Goal: Check status: Check status

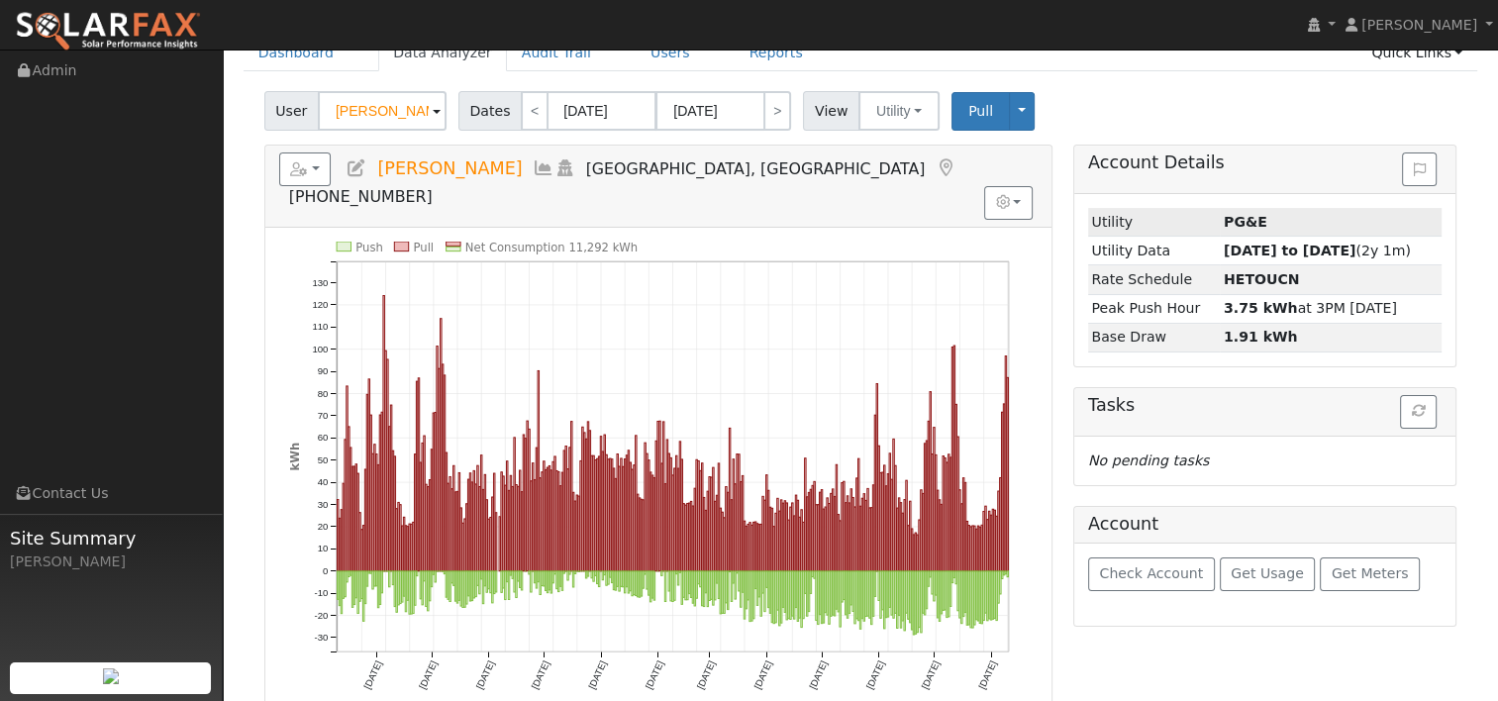
scroll to position [99, 0]
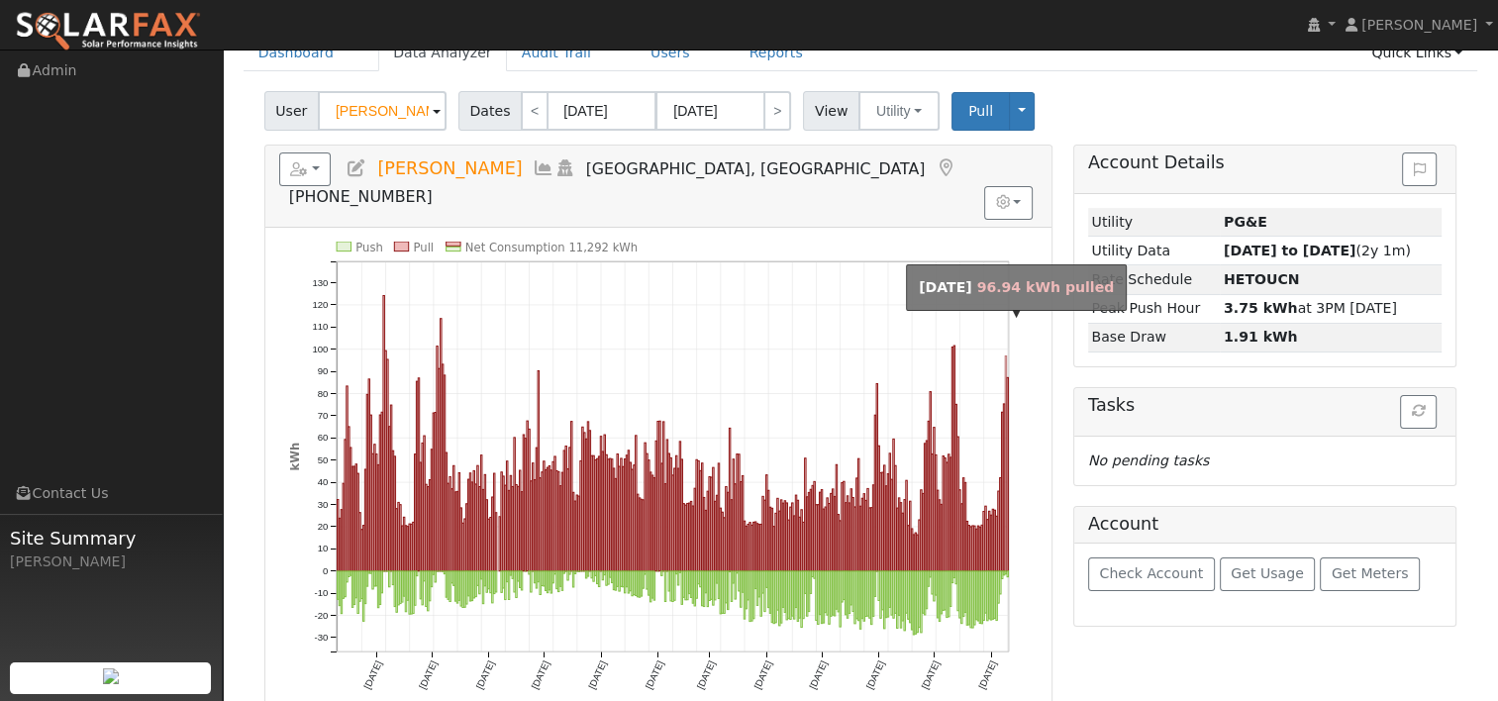
click at [1007, 326] on line at bounding box center [1007, 456] width 0 height 390
click at [1005, 355] on rect "onclick=""" at bounding box center [1005, 462] width 1 height 215
type input "[DATE]"
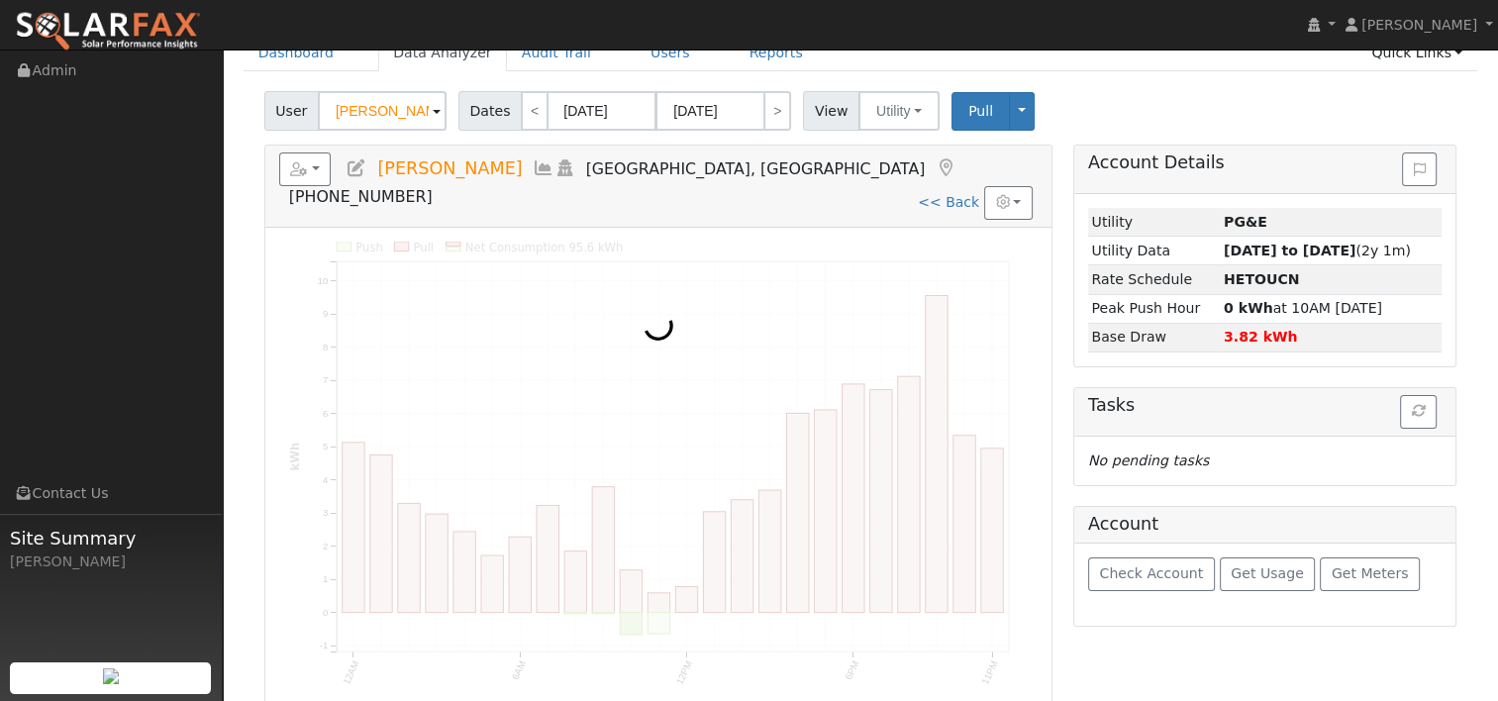
scroll to position [0, 0]
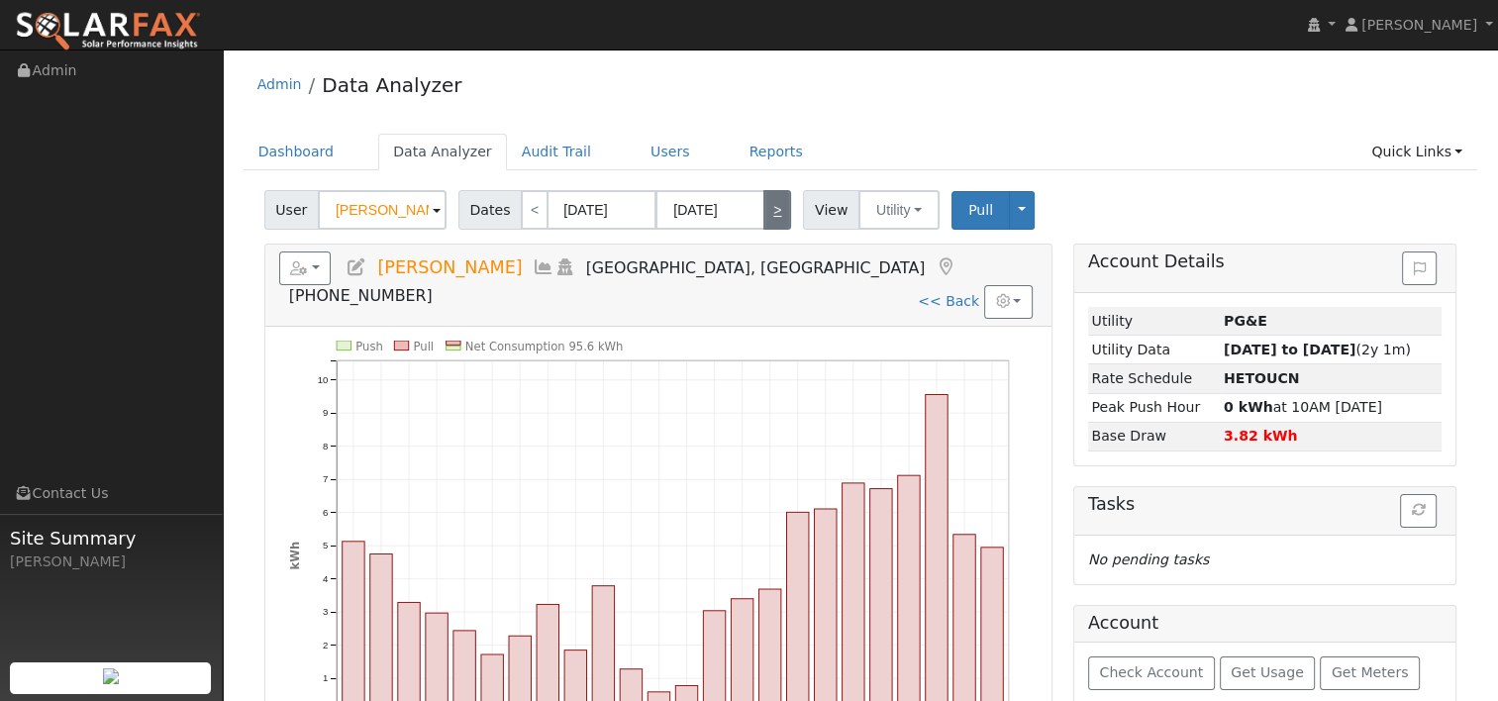
click at [764, 209] on link ">" at bounding box center [777, 210] width 28 height 40
type input "[DATE]"
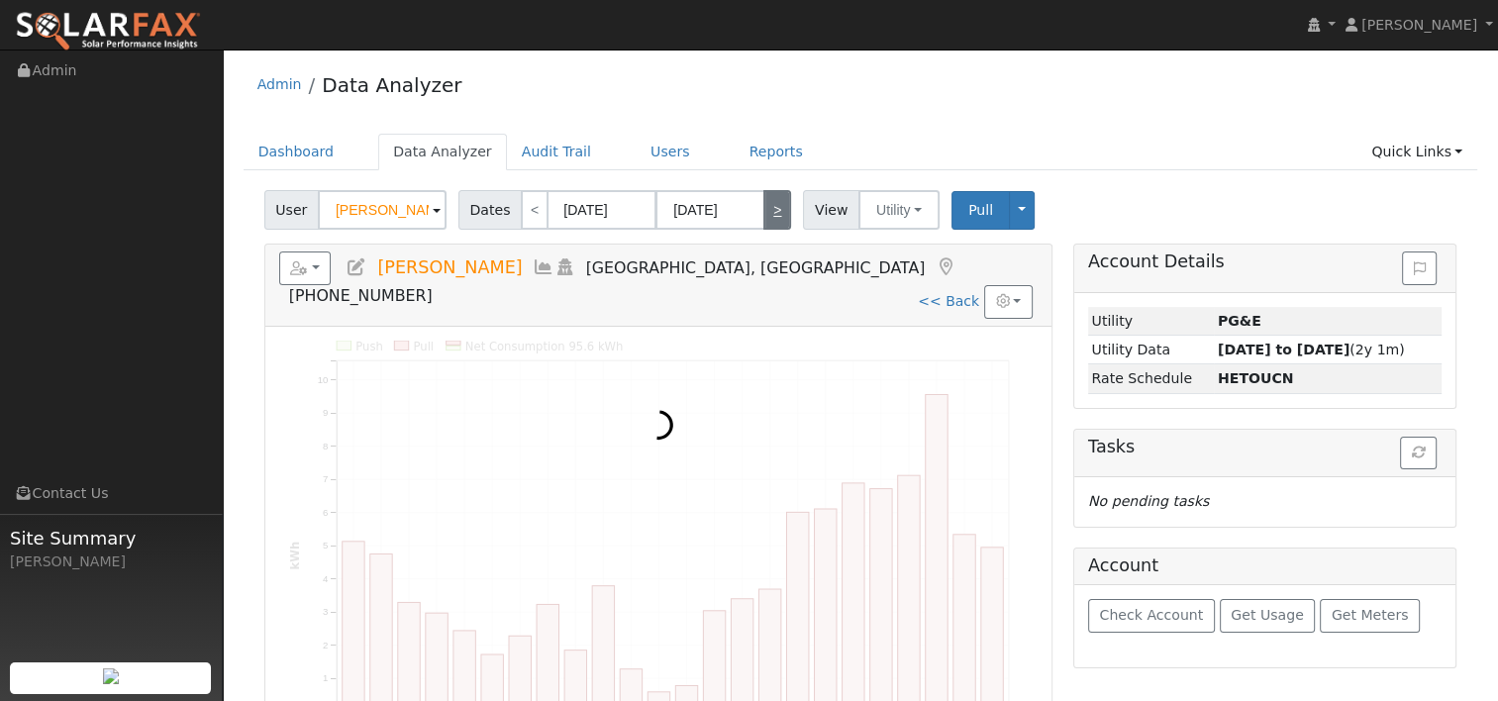
click at [764, 209] on link ">" at bounding box center [777, 210] width 28 height 40
type input "[DATE]"
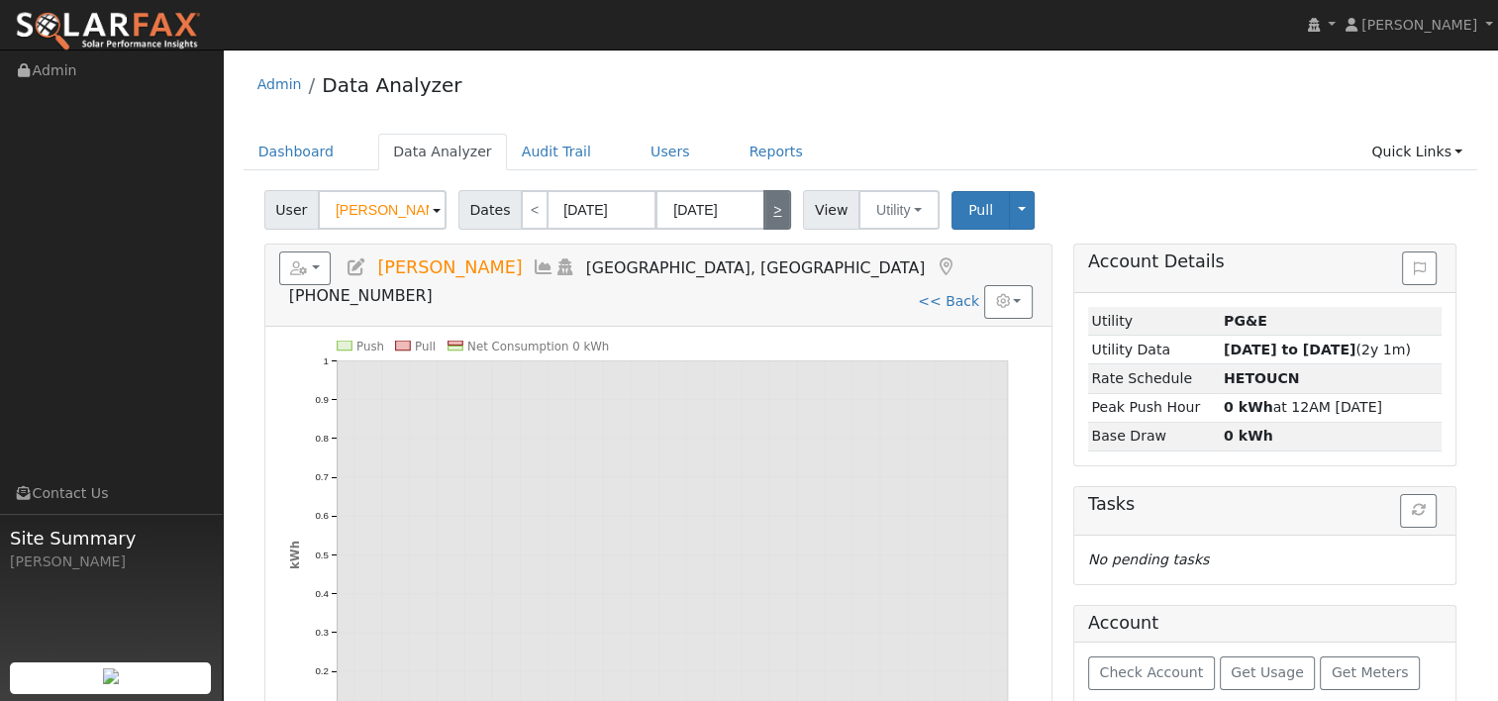
click at [764, 209] on link ">" at bounding box center [777, 210] width 28 height 40
type input "[DATE]"
click at [764, 209] on link ">" at bounding box center [777, 210] width 28 height 40
type input "[DATE]"
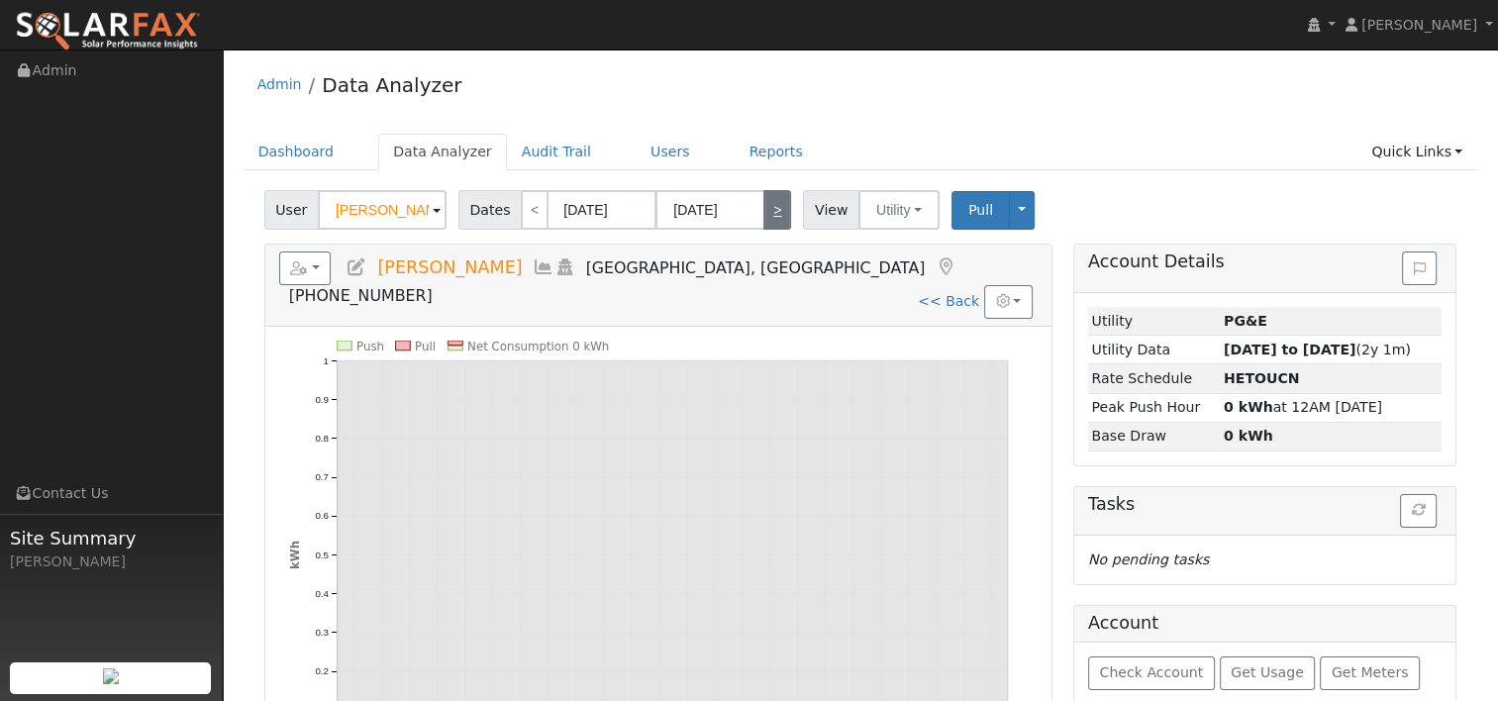
type input "[DATE]"
click at [521, 209] on link "<" at bounding box center [535, 210] width 28 height 40
type input "[DATE]"
click at [521, 209] on link "<" at bounding box center [535, 210] width 28 height 40
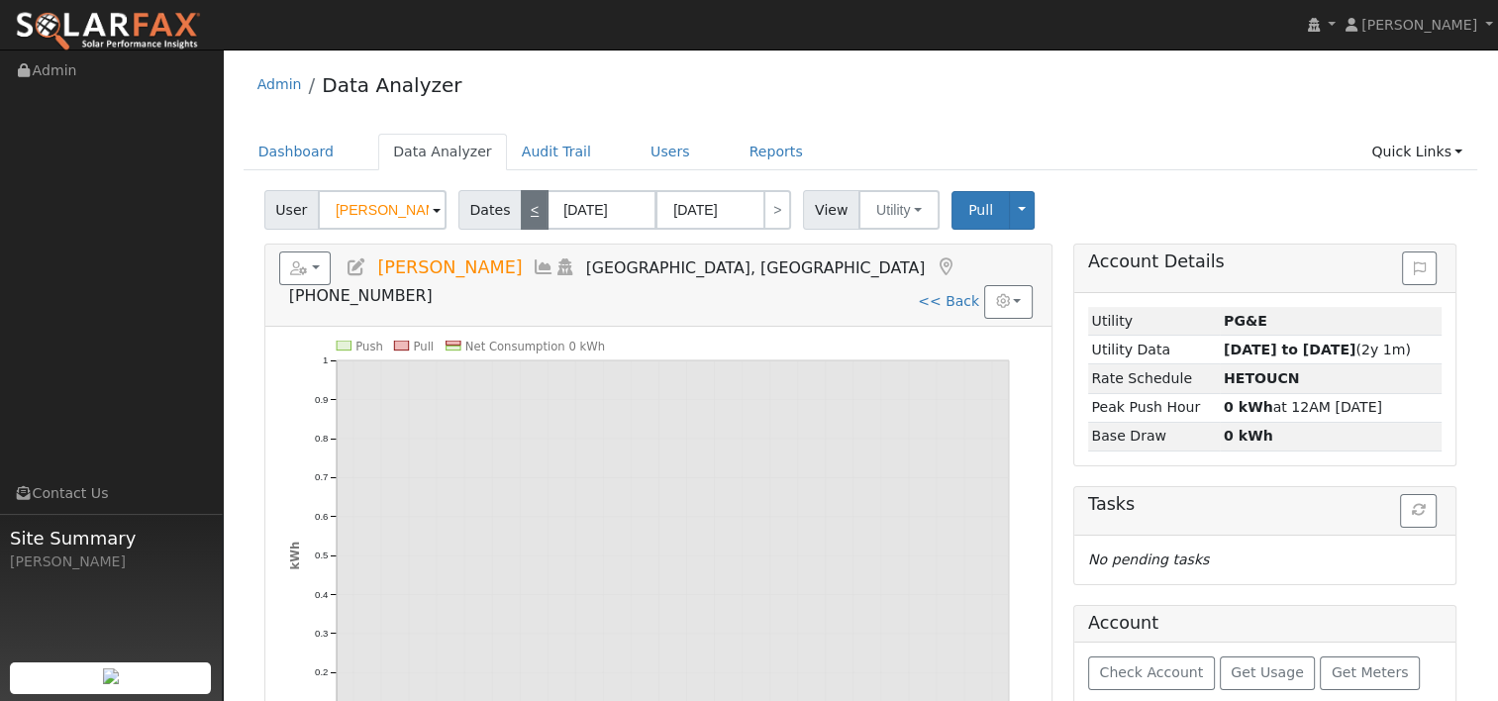
type input "[DATE]"
click at [521, 209] on link "<" at bounding box center [535, 210] width 28 height 40
type input "[DATE]"
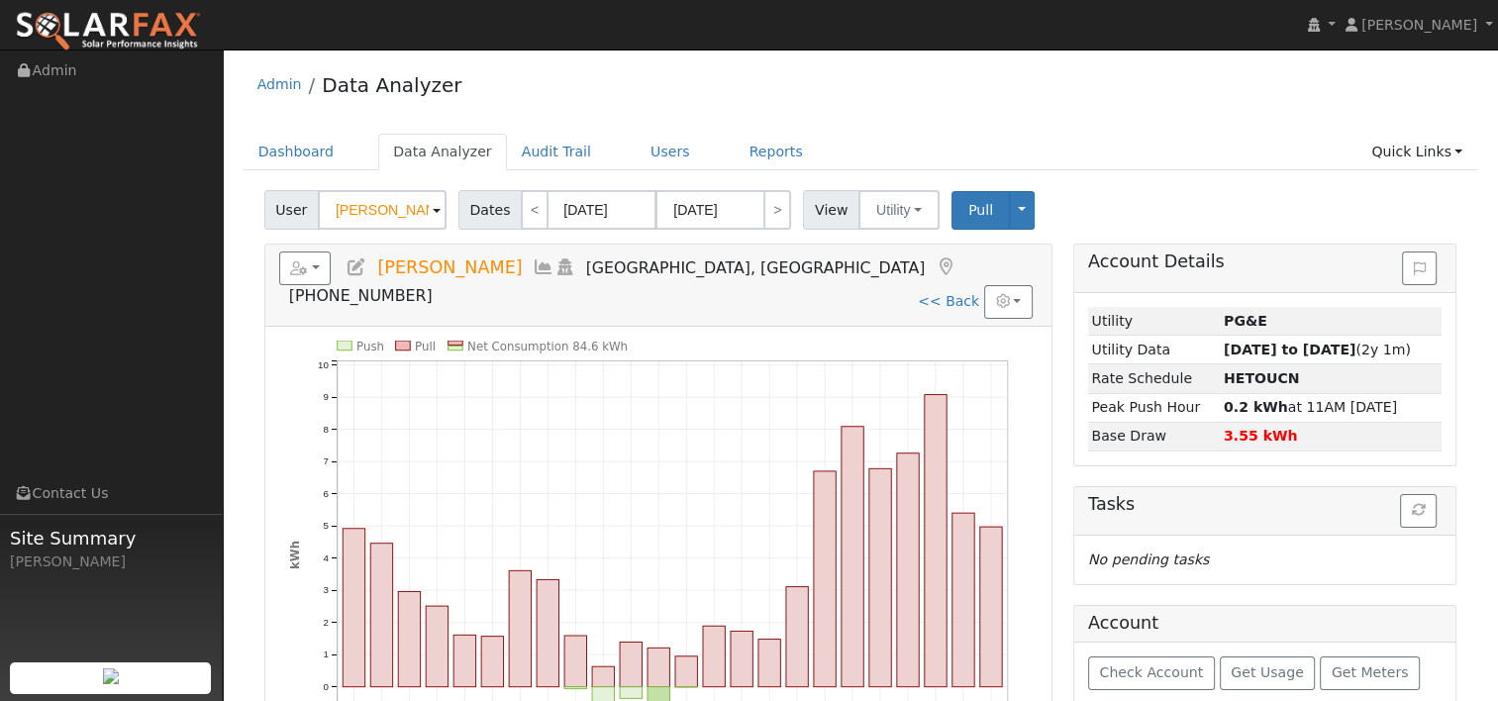
scroll to position [99, 0]
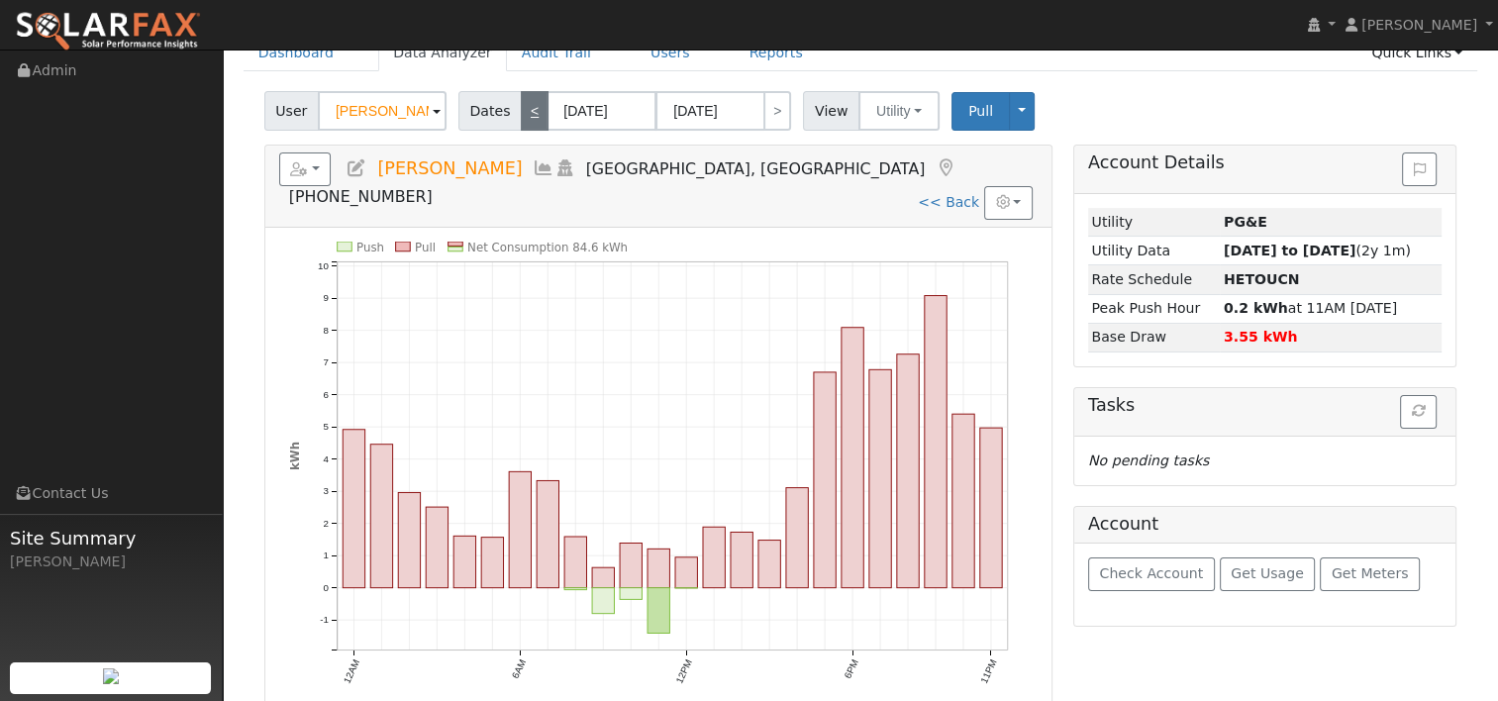
click at [521, 111] on link "<" at bounding box center [535, 111] width 28 height 40
type input "[DATE]"
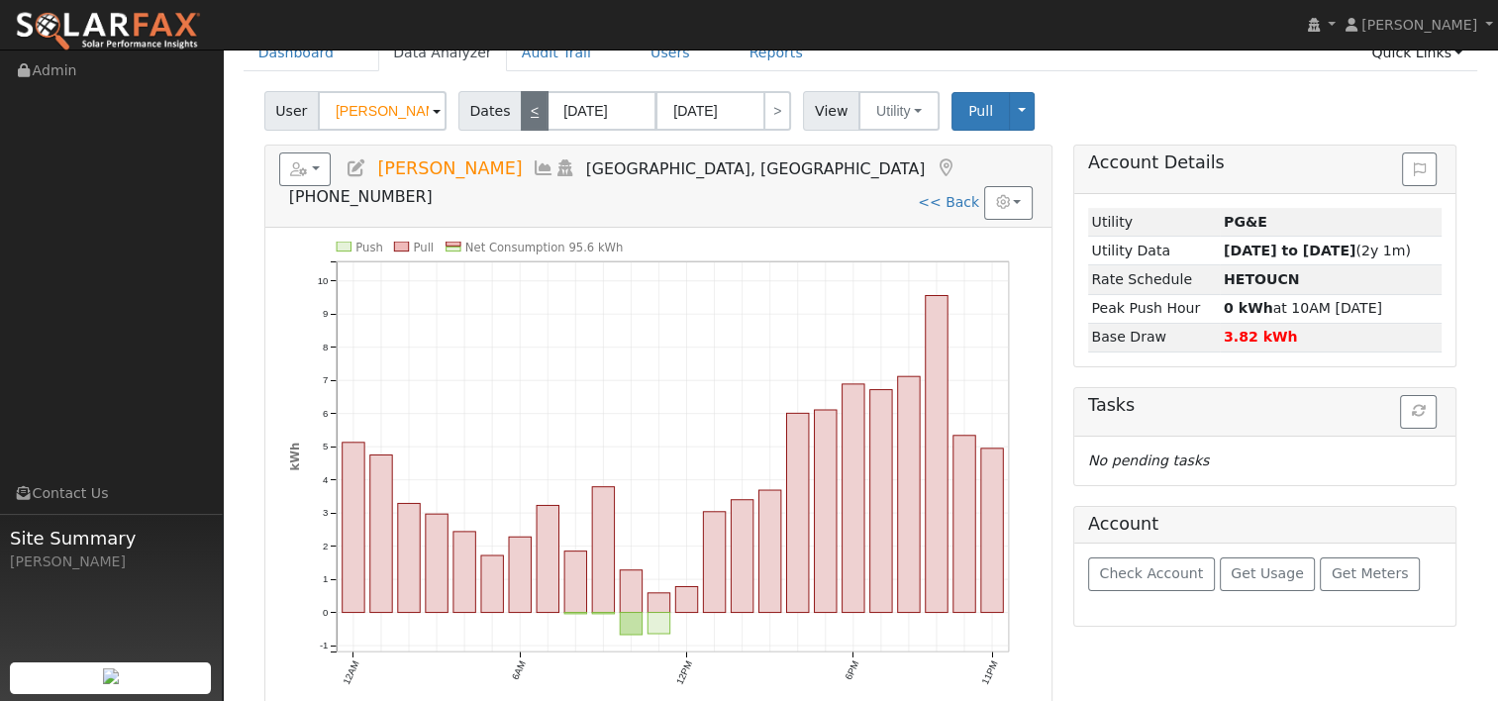
click at [525, 110] on link "<" at bounding box center [535, 111] width 28 height 40
type input "[DATE]"
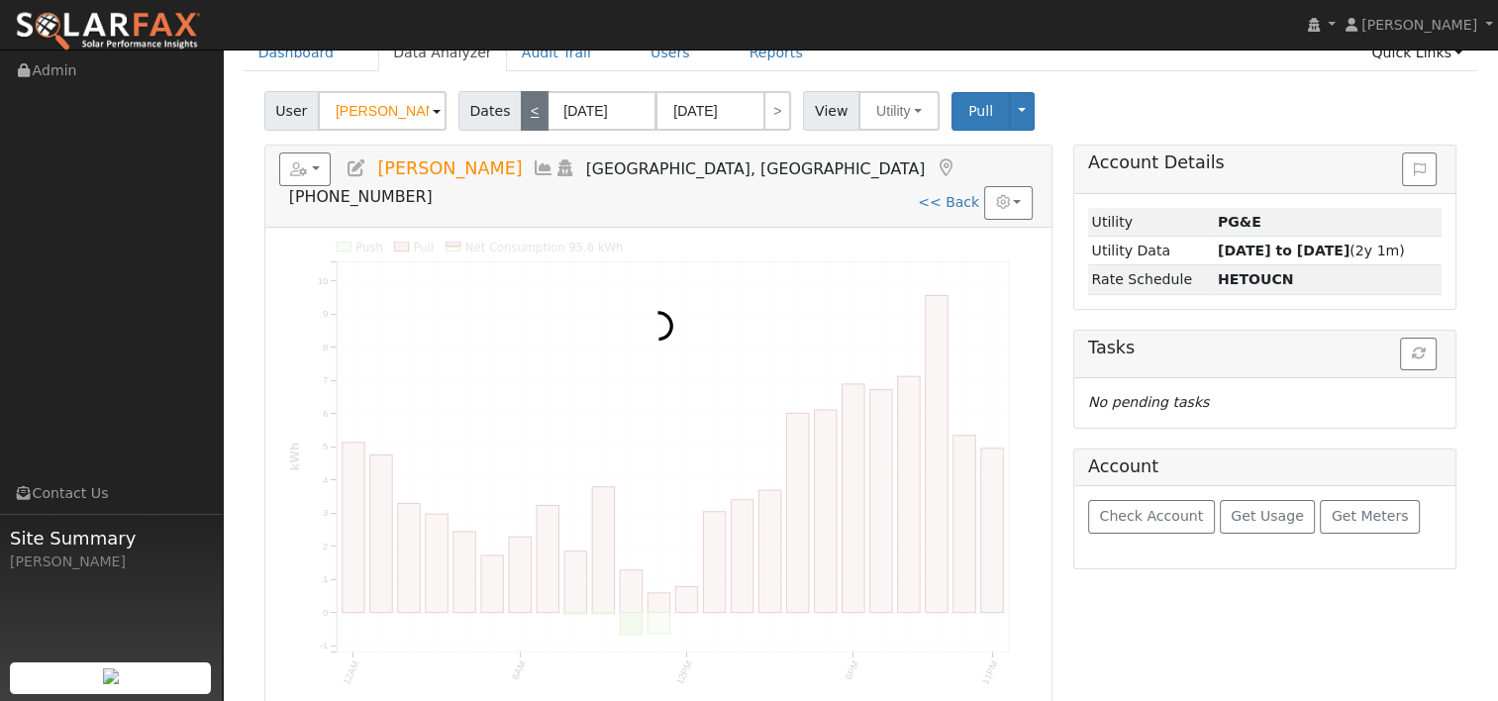
scroll to position [0, 0]
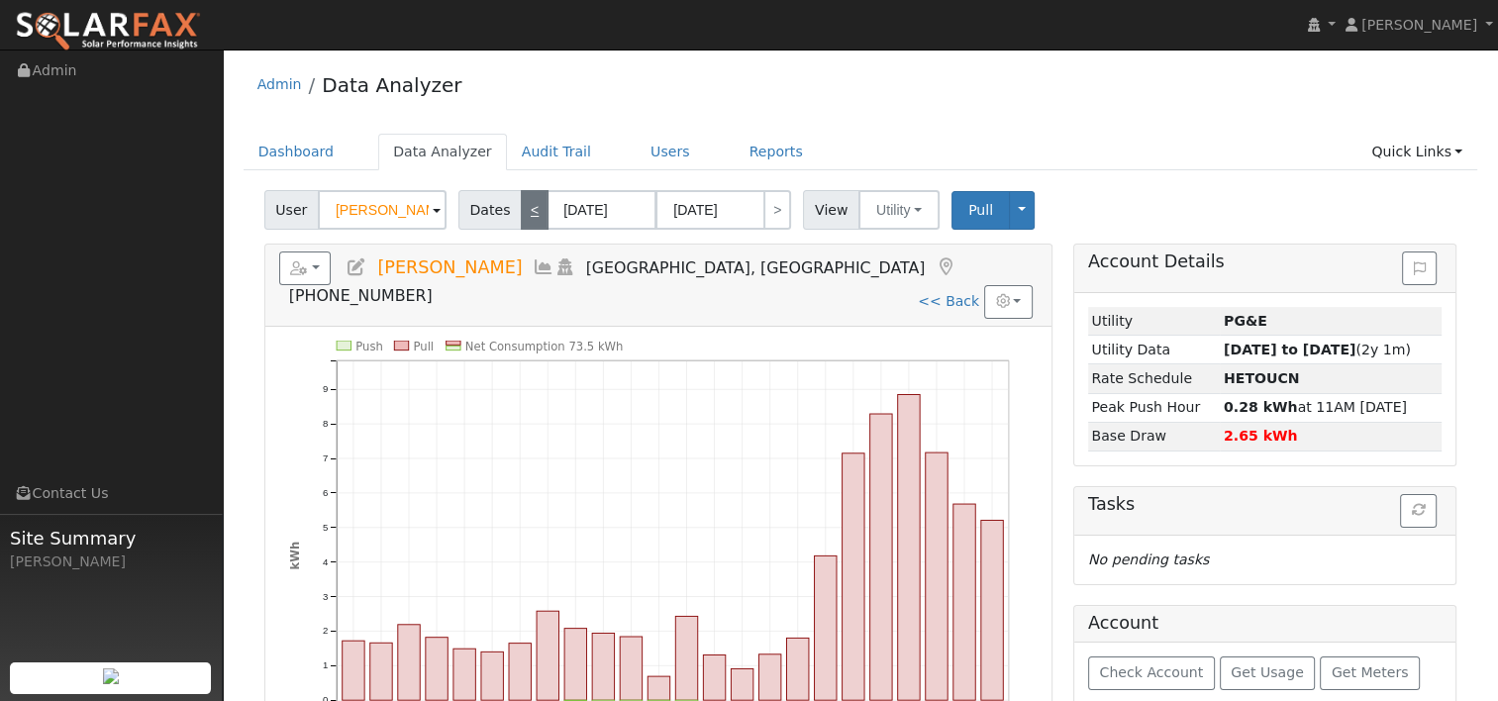
click at [523, 200] on link "<" at bounding box center [535, 210] width 28 height 40
type input "[DATE]"
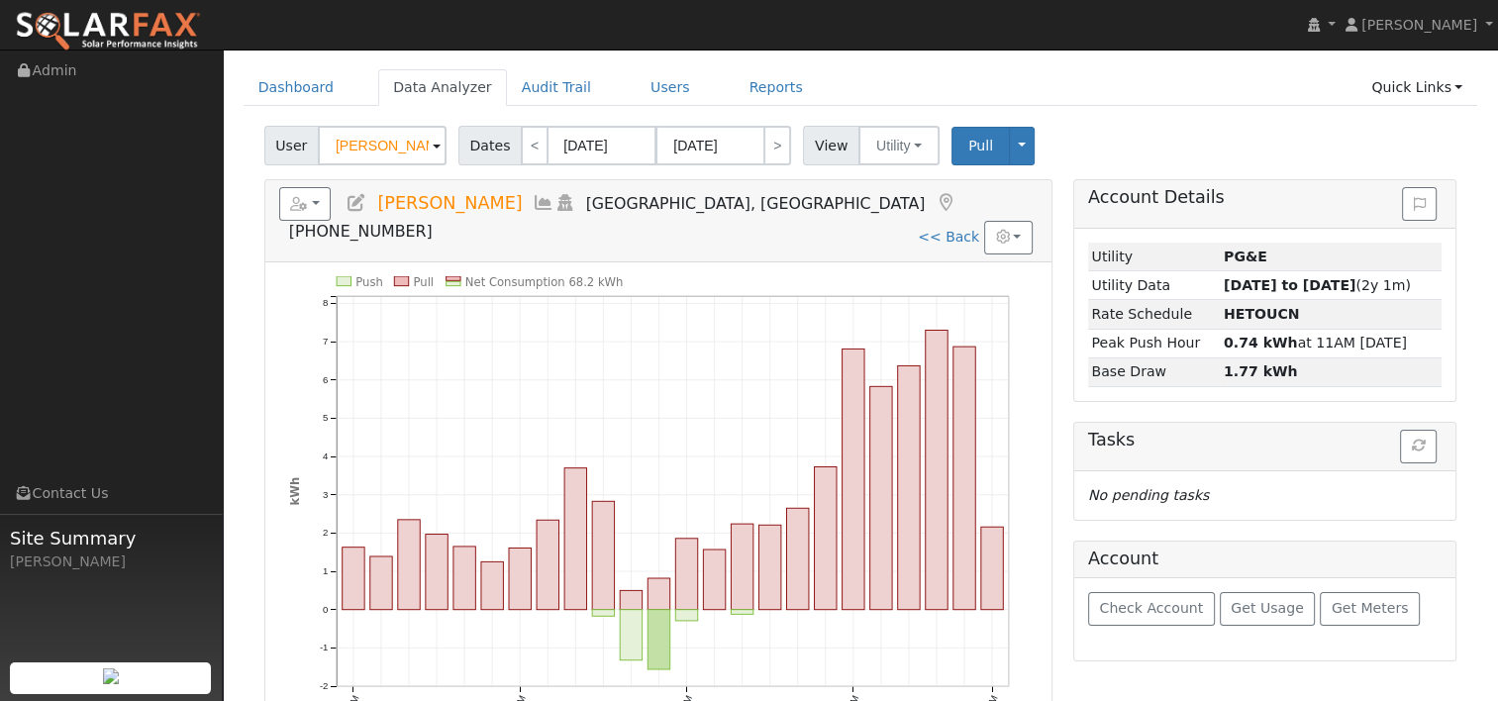
scroll to position [99, 0]
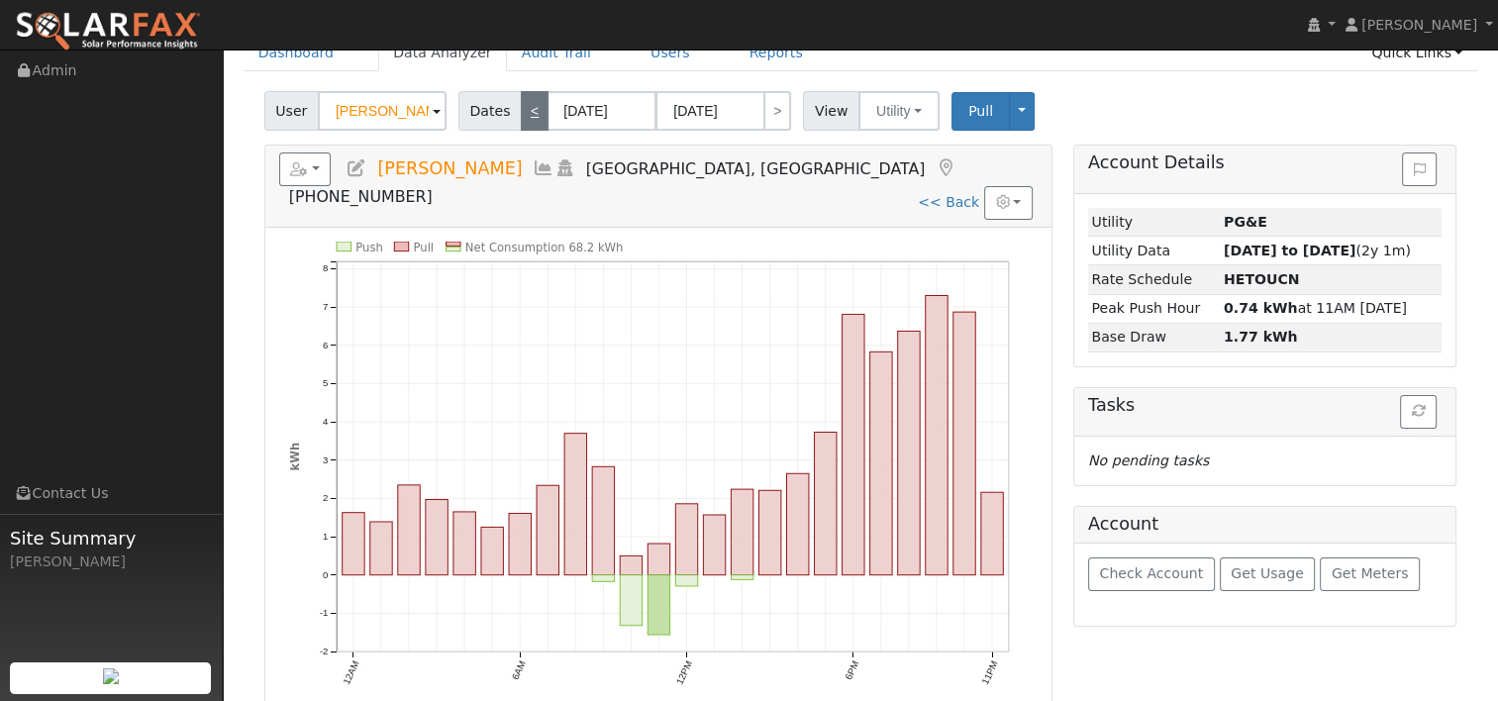
click at [527, 114] on link "<" at bounding box center [535, 111] width 28 height 40
type input "[DATE]"
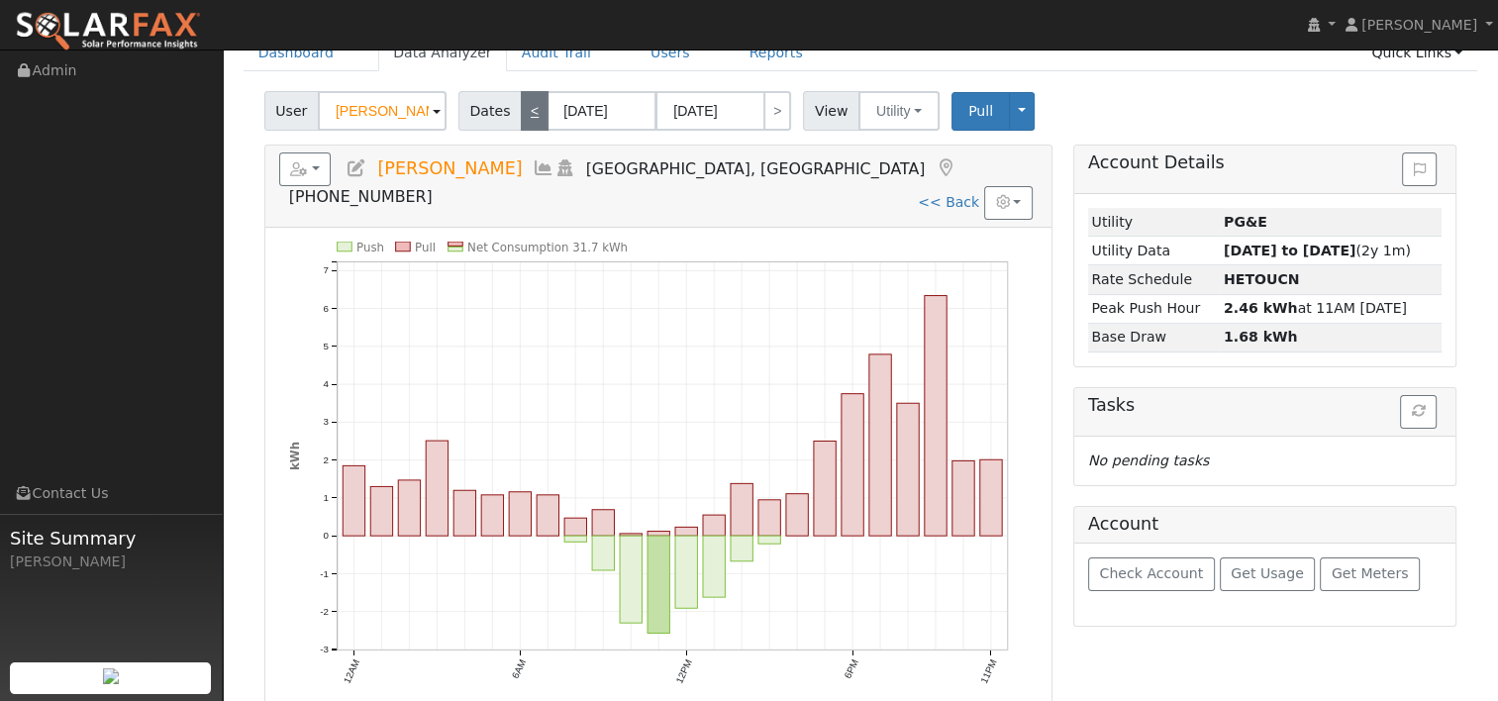
click at [528, 111] on link "<" at bounding box center [535, 111] width 28 height 40
type input "[DATE]"
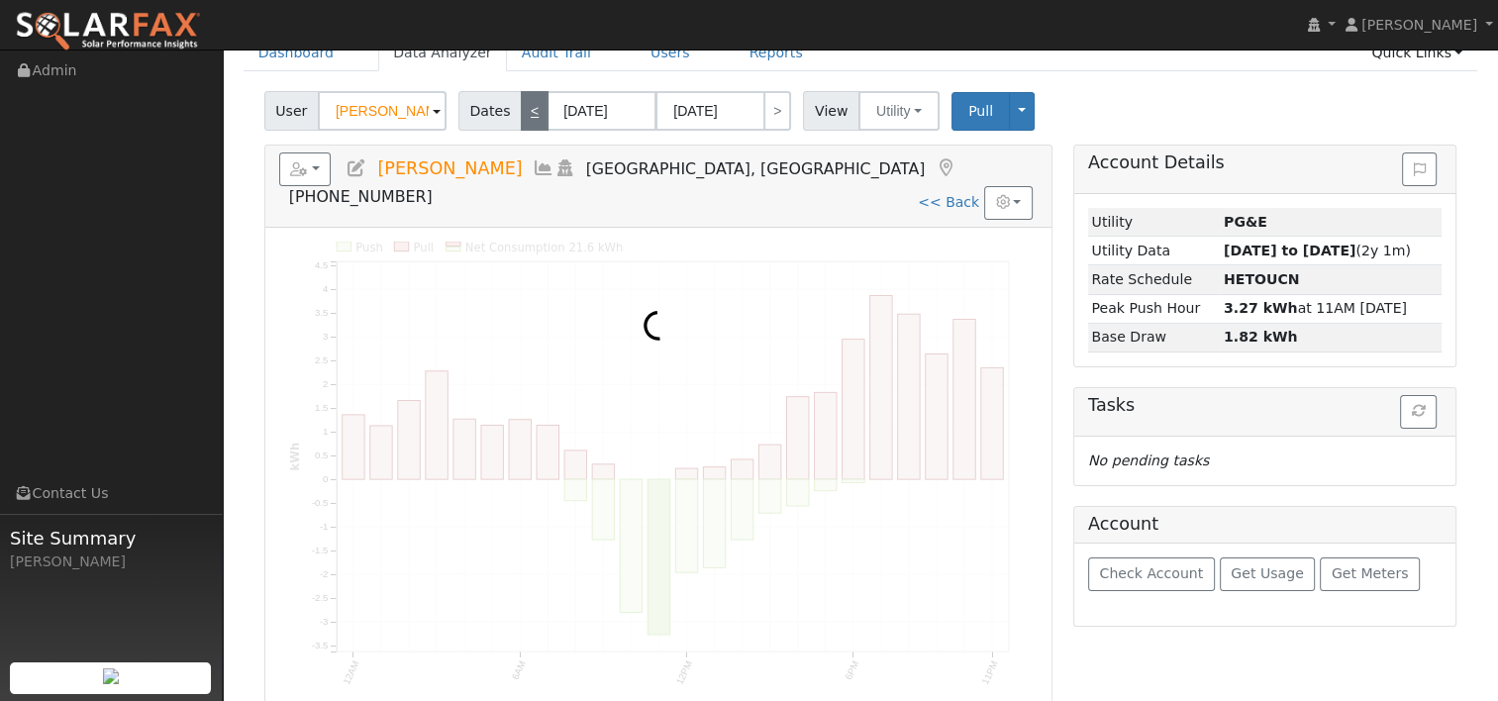
scroll to position [0, 0]
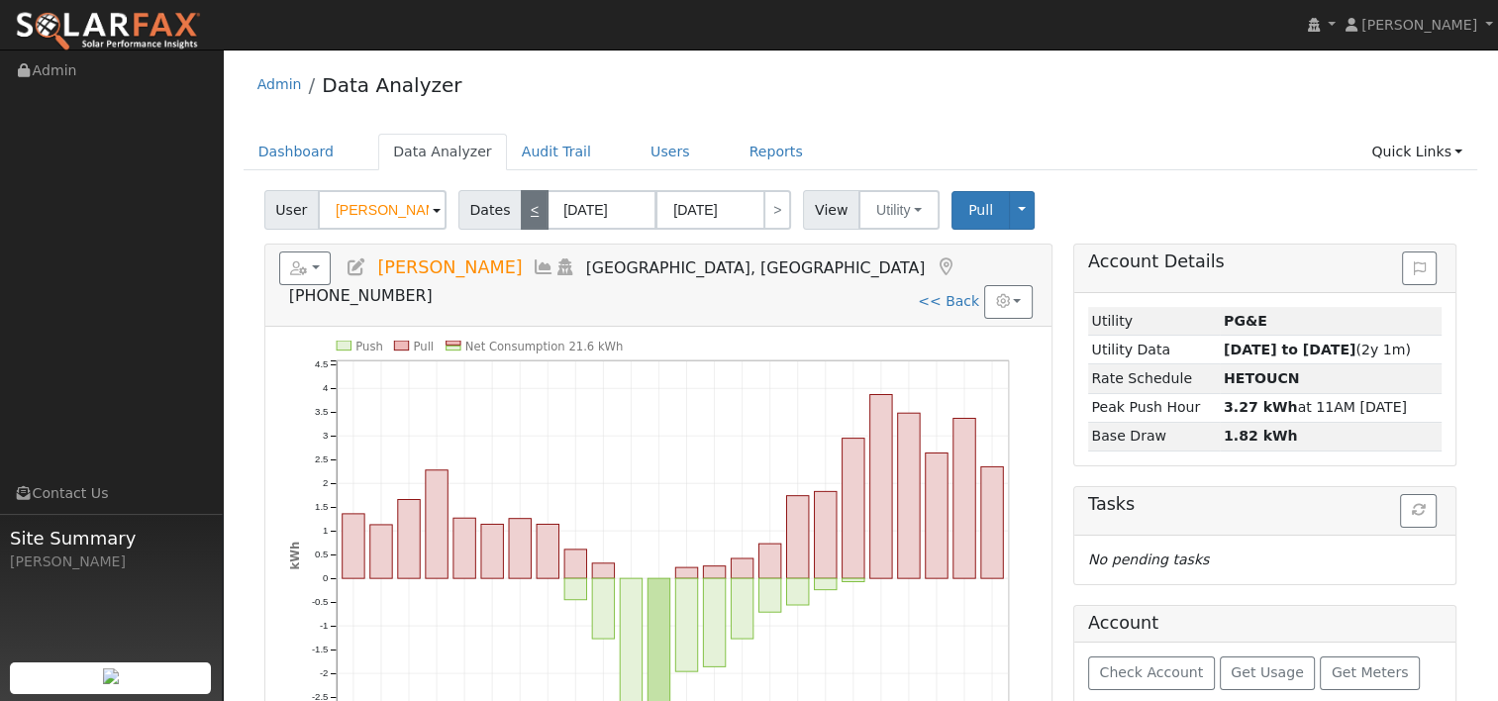
click at [528, 110] on div "Admin Data Analyzer" at bounding box center [861, 89] width 1234 height 60
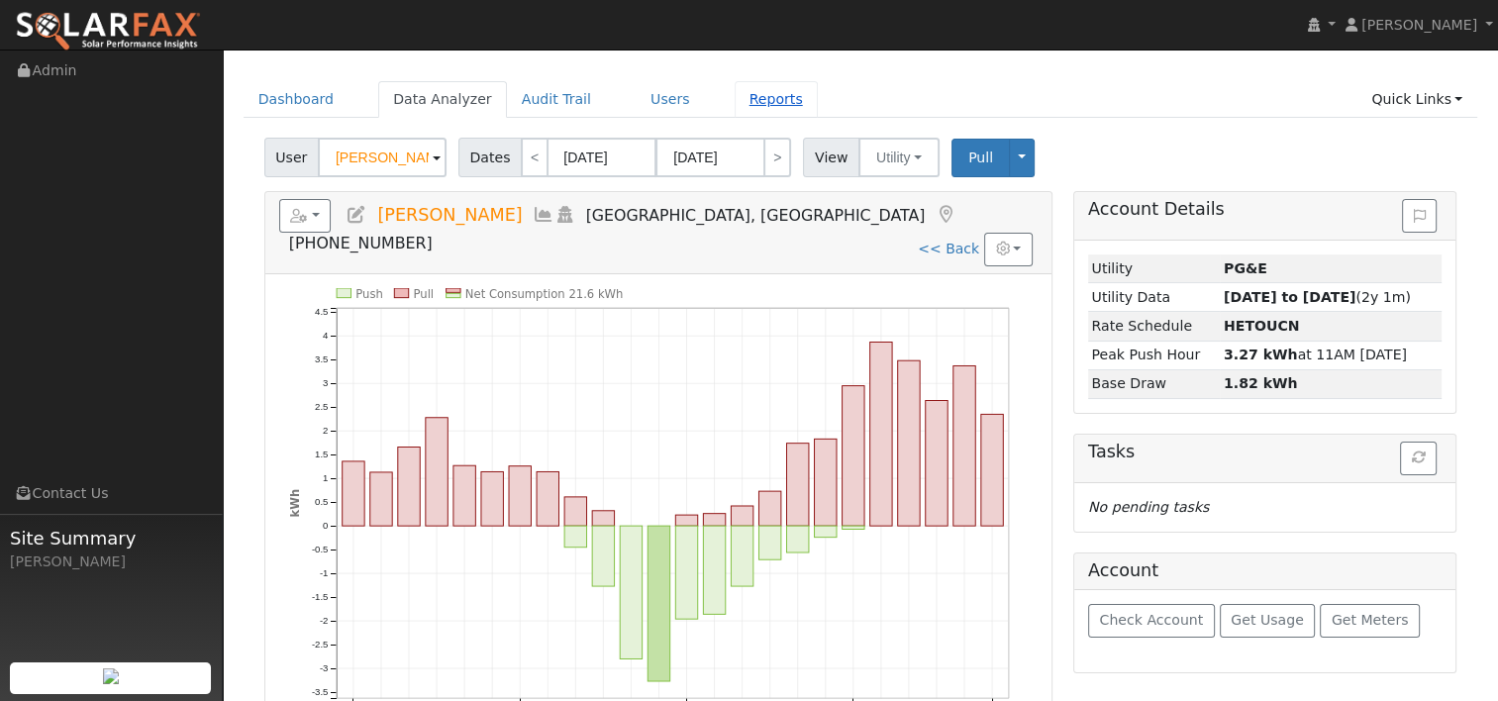
scroll to position [99, 0]
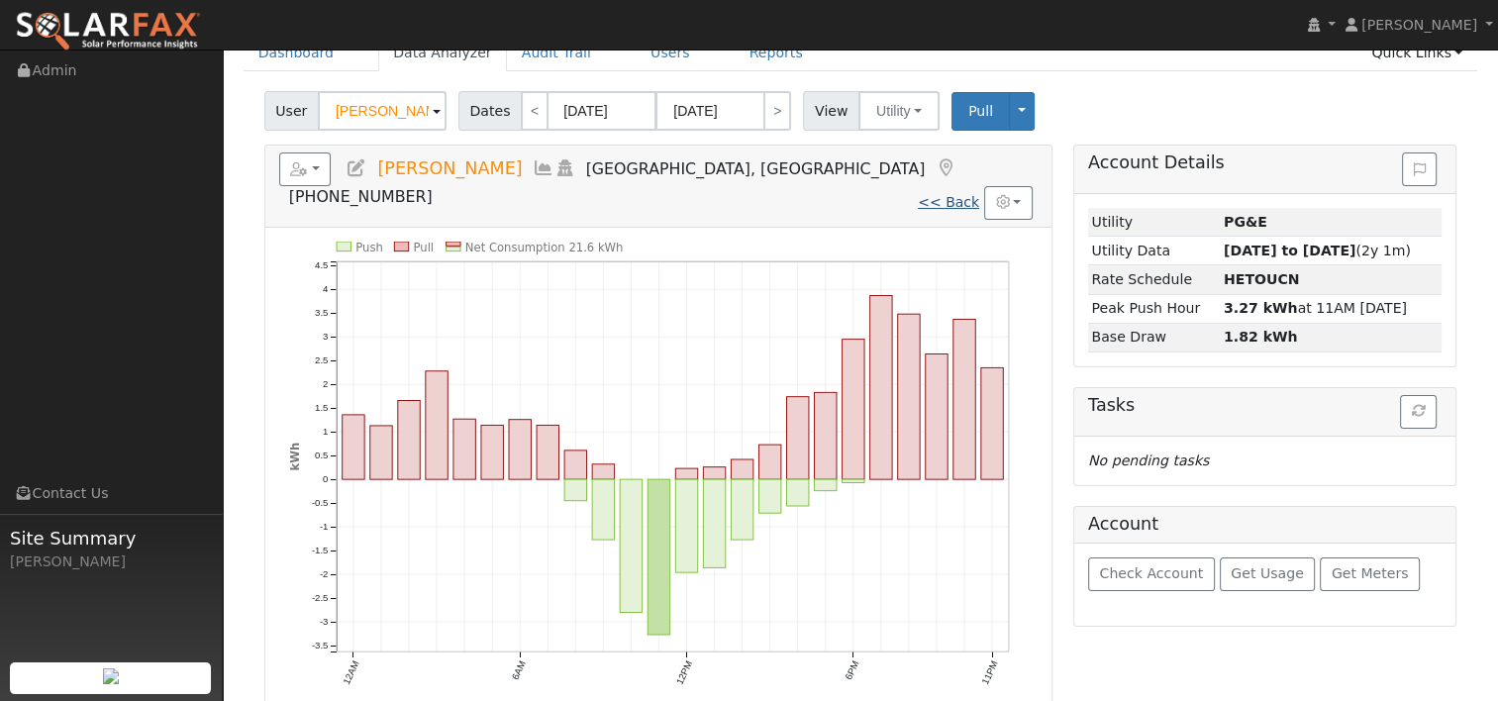
click at [947, 194] on link "<< Back" at bounding box center [948, 202] width 61 height 16
type input "[DATE]"
